Goal: Task Accomplishment & Management: Use online tool/utility

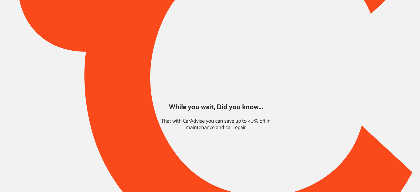
type input "*****"
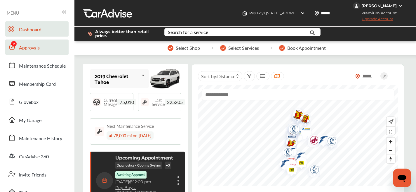
click at [36, 49] on span "Approvals" at bounding box center [29, 48] width 21 height 8
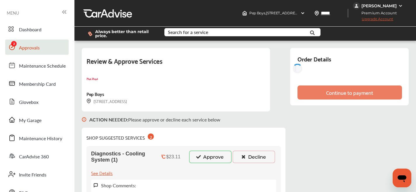
click at [189, 153] on button "Approve" at bounding box center [210, 156] width 42 height 12
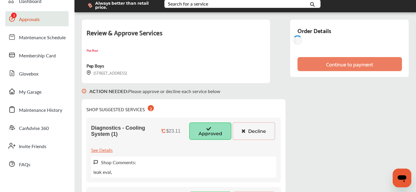
scroll to position [72, 0]
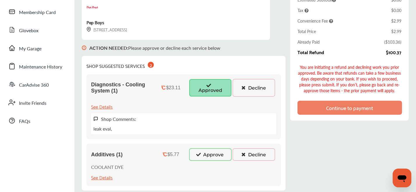
click at [204, 156] on button "Approve" at bounding box center [210, 154] width 42 height 12
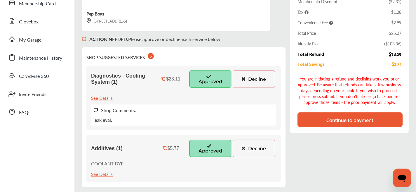
scroll to position [81, 0]
click at [346, 119] on div "Continue to payment" at bounding box center [349, 119] width 47 height 6
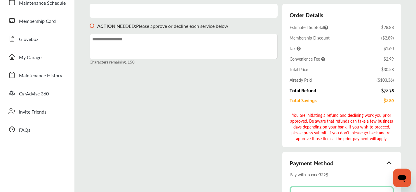
scroll to position [17, 0]
